Goal: Find specific page/section: Find specific page/section

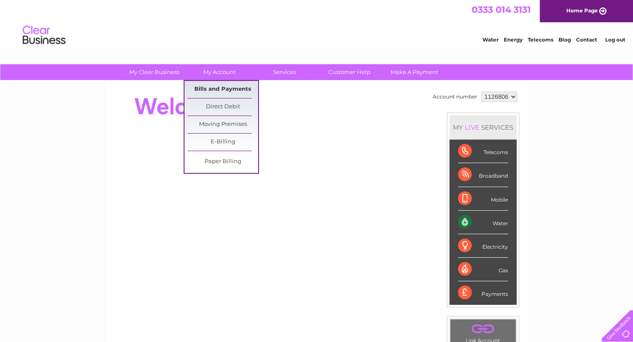
click at [223, 92] on link "Bills and Payments" at bounding box center [223, 89] width 71 height 17
click at [218, 89] on link "Bills and Payments" at bounding box center [223, 89] width 71 height 17
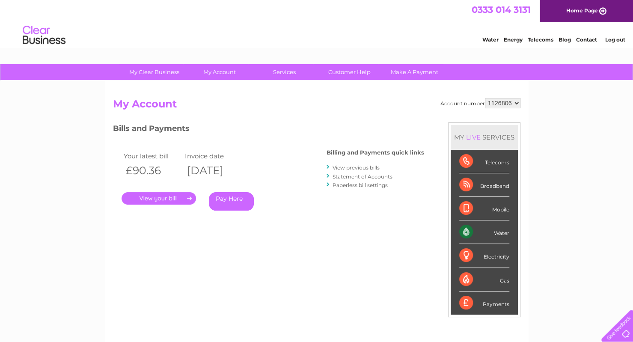
click at [167, 193] on link "." at bounding box center [159, 198] width 75 height 12
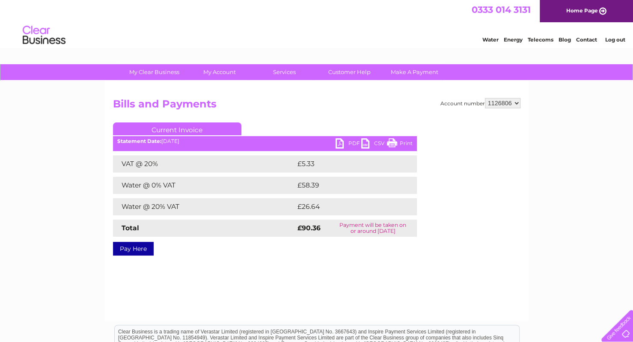
click at [398, 144] on link "Print" at bounding box center [400, 144] width 26 height 12
